Goal: Find contact information: Find contact information

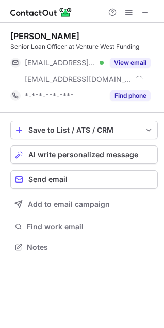
scroll to position [240, 164]
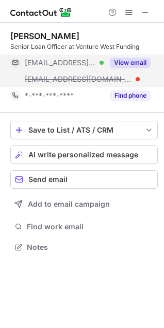
click at [134, 65] on button "View email" at bounding box center [130, 63] width 41 height 10
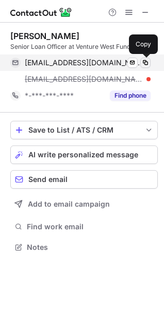
click at [146, 63] on span at bounding box center [145, 63] width 8 height 8
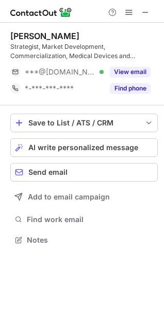
scroll to position [233, 164]
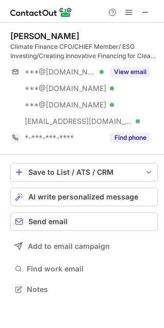
scroll to position [282, 164]
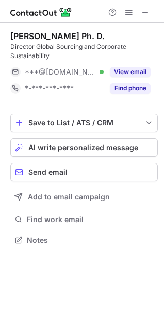
scroll to position [233, 164]
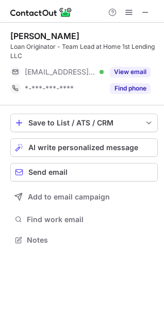
scroll to position [233, 164]
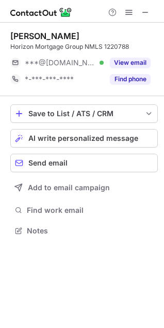
scroll to position [224, 164]
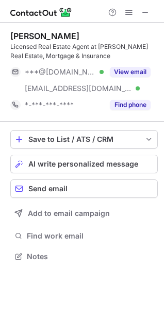
scroll to position [250, 164]
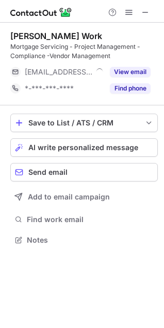
scroll to position [233, 164]
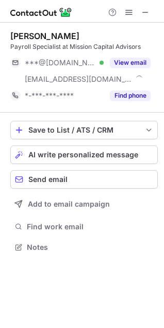
scroll to position [240, 164]
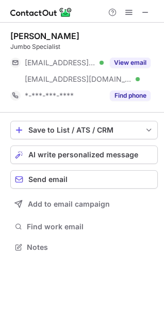
scroll to position [240, 164]
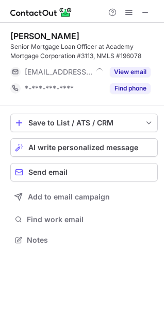
scroll to position [233, 164]
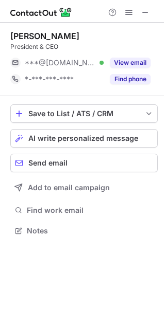
scroll to position [224, 164]
